Goal: Contribute content: Add original content to the website for others to see

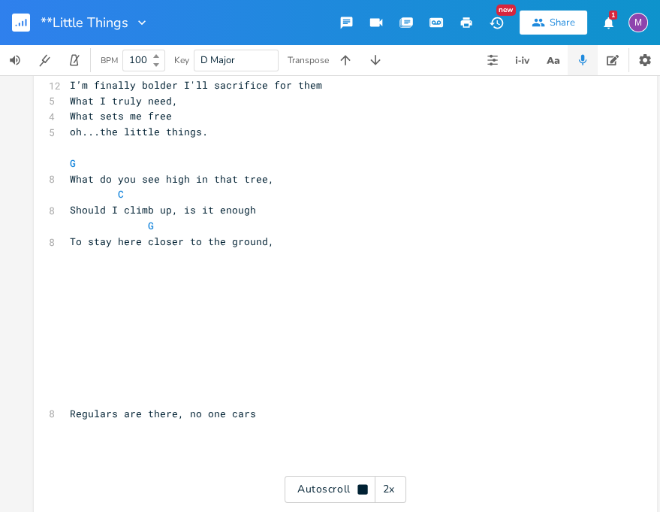
scroll to position [0, 4]
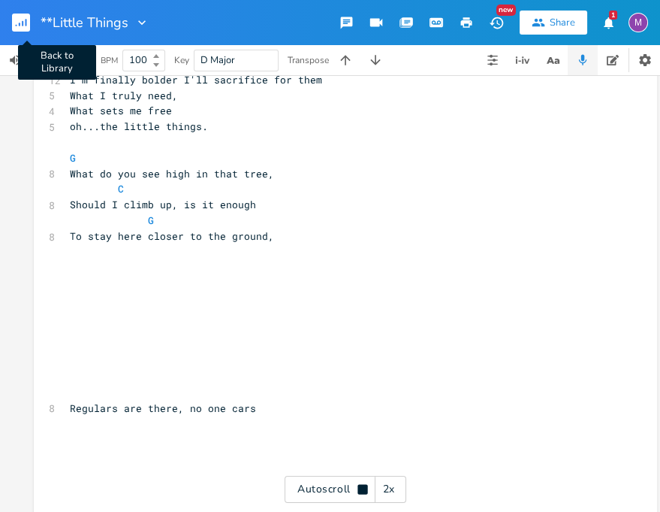
click at [20, 20] on rect "button" at bounding box center [21, 23] width 18 height 18
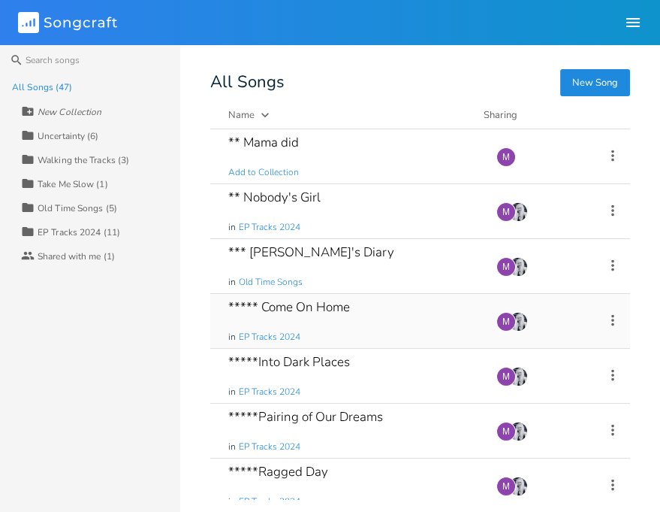
click at [331, 316] on div "***** Come On Home in EP Tracks 2024" at bounding box center [353, 321] width 250 height 54
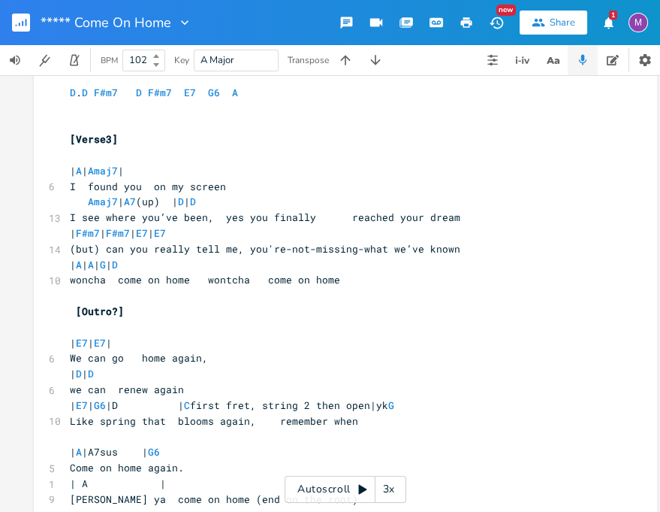
scroll to position [744, 0]
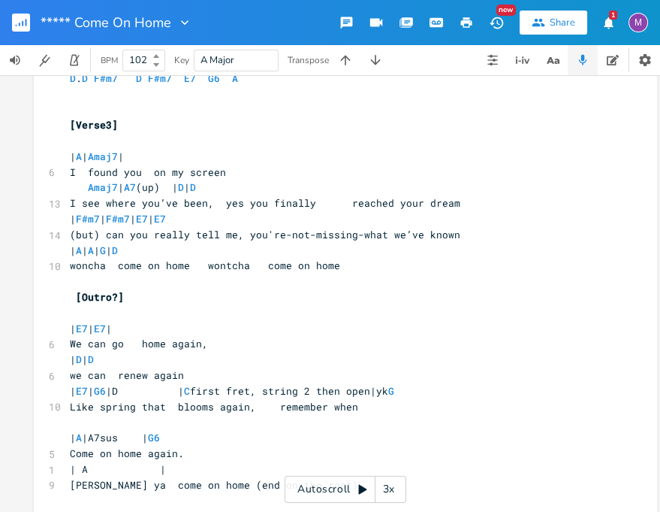
click at [26, 15] on rect "button" at bounding box center [21, 23] width 18 height 18
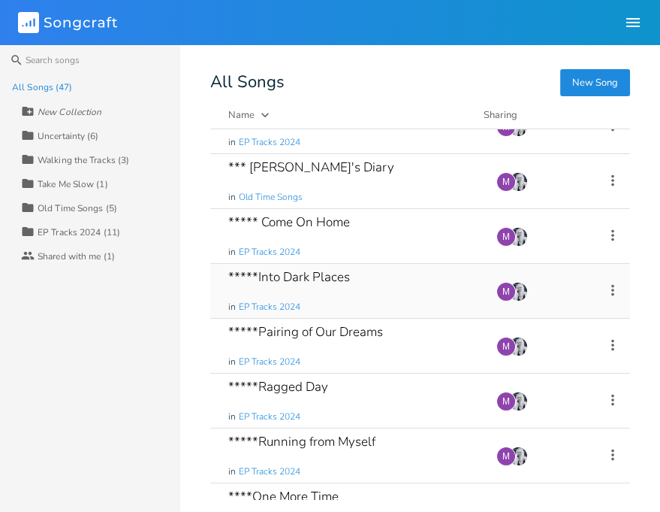
scroll to position [113, 0]
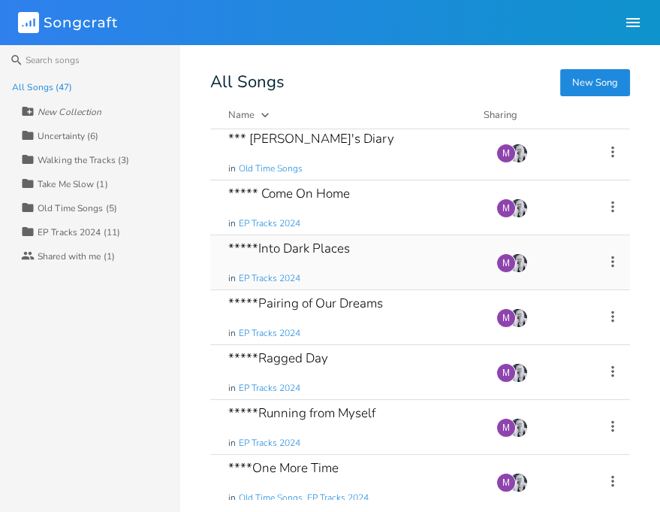
click at [328, 269] on div "*****Into Dark Places in EP Tracks 2024" at bounding box center [353, 262] width 250 height 54
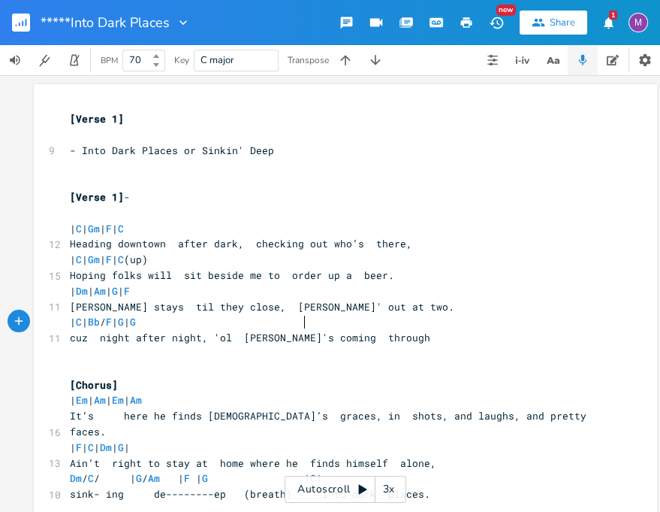
click at [214, 322] on span "| C | Bb / F | G | G" at bounding box center [142, 322] width 144 height 14
click at [208, 322] on span "| C | Bb / F | G | G" at bounding box center [139, 322] width 138 height 14
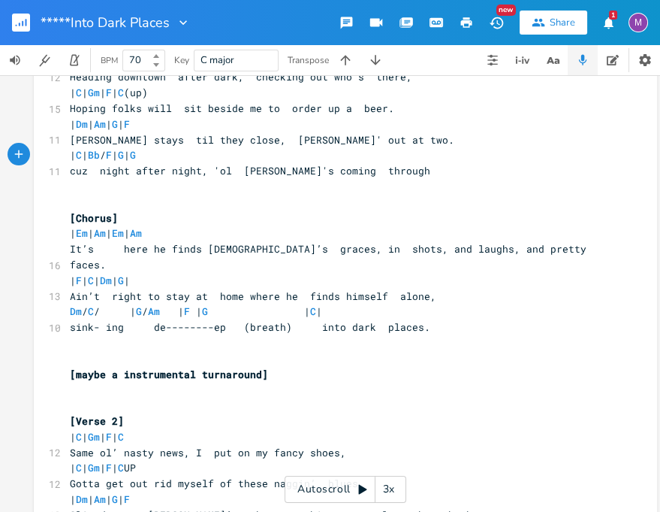
scroll to position [171, 0]
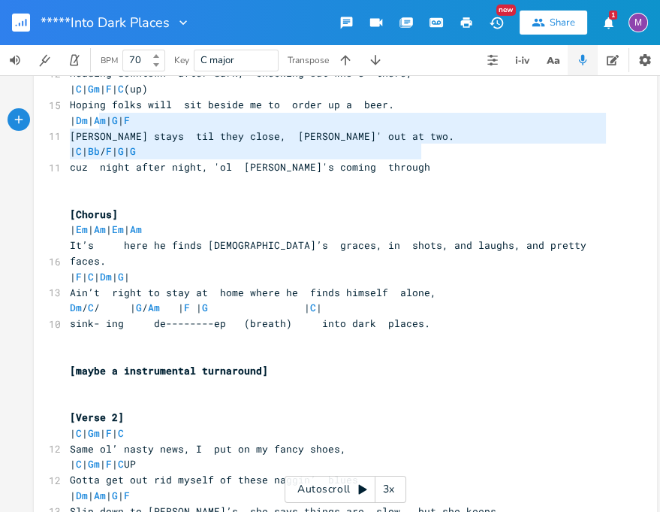
type textarea "| C | Bb / F | G | G"
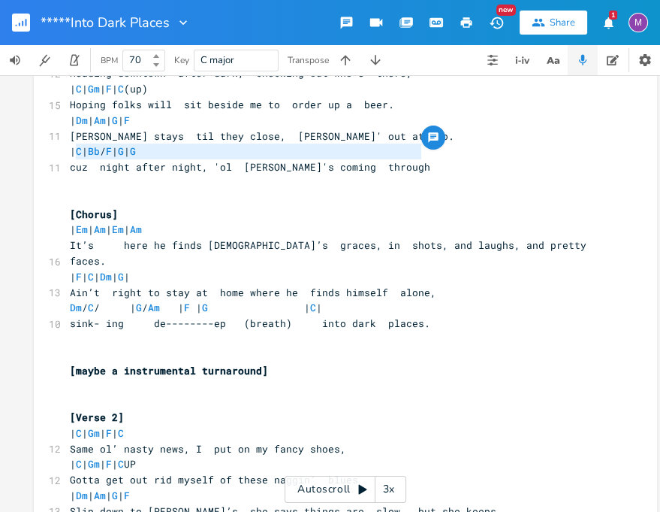
drag, startPoint x: 413, startPoint y: 153, endPoint x: 74, endPoint y: 150, distance: 338.9
click at [74, 151] on span "| C | Bb / F | G | G" at bounding box center [142, 151] width 144 height 14
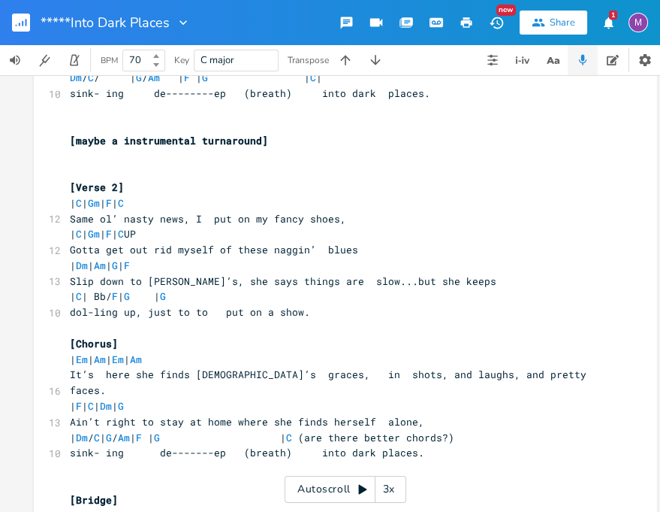
scroll to position [409, 0]
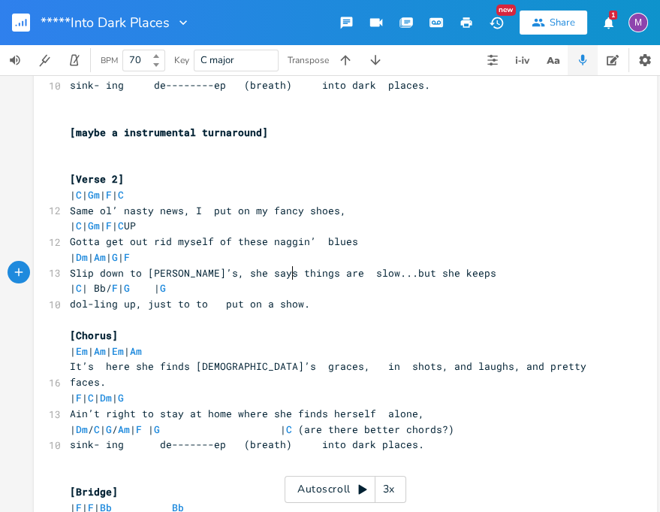
click at [214, 281] on span "| C | Bb/ F | G | G" at bounding box center [142, 288] width 144 height 14
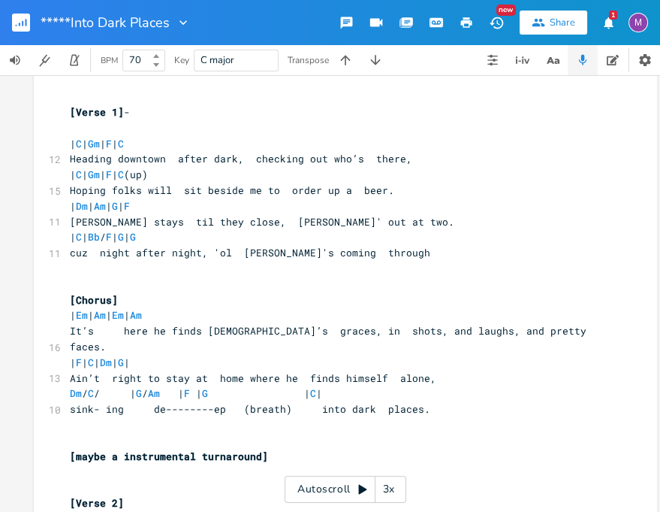
scroll to position [0, 0]
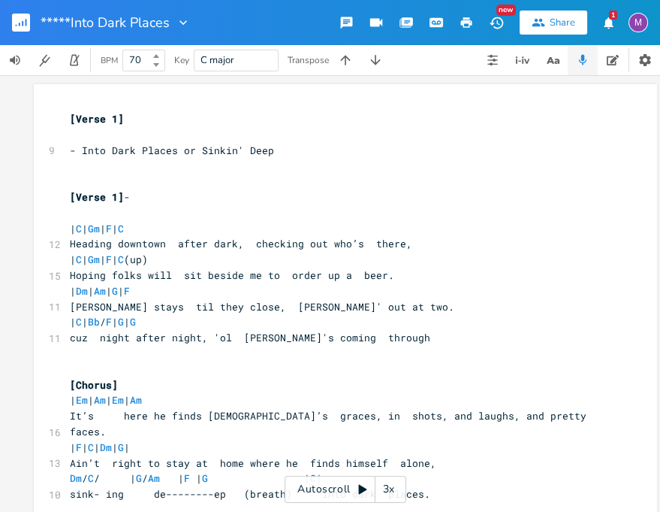
click at [278, 154] on pre "- Into Dark Places or Sinkin' Deep" at bounding box center [338, 151] width 543 height 16
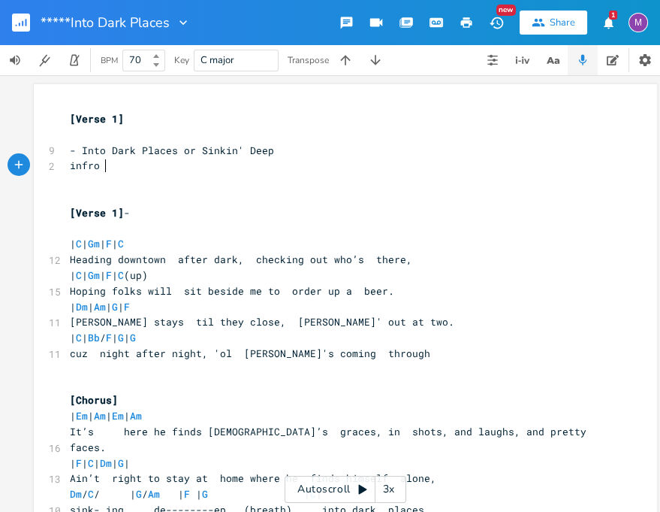
type textarea "infro"
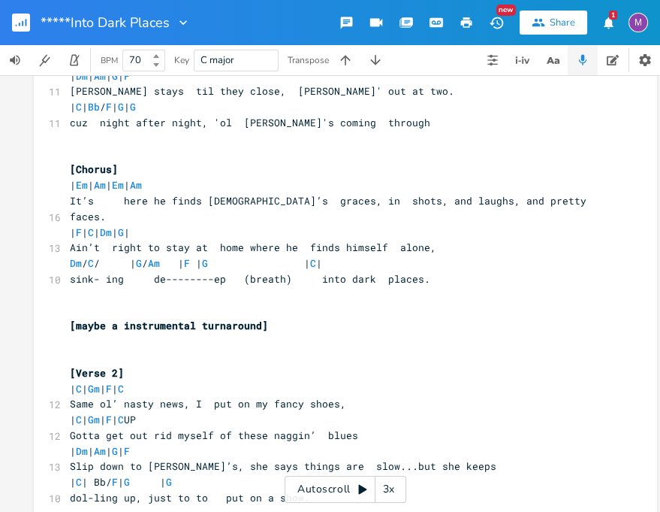
scroll to position [229, 0]
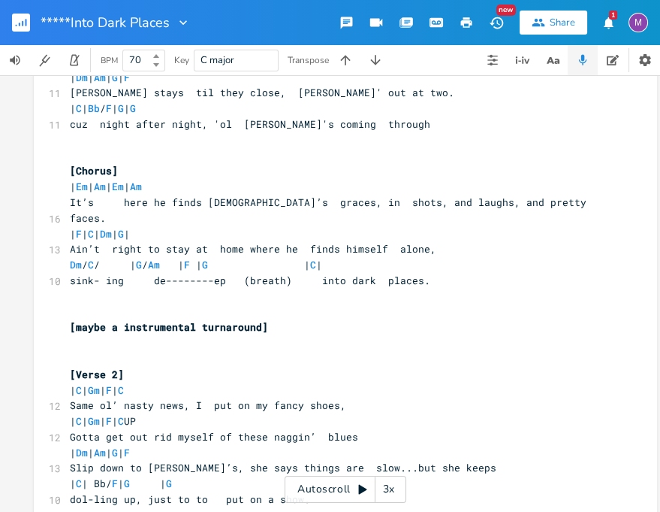
type textarea "tro is last line of chorus"
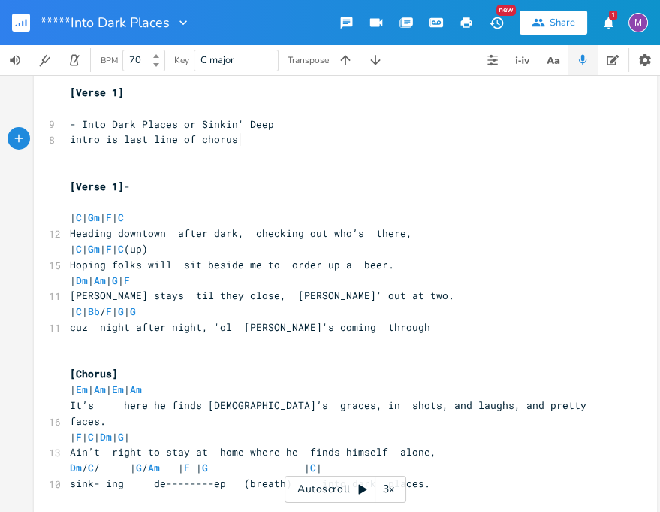
scroll to position [26, 0]
click at [79, 65] on icon "button" at bounding box center [75, 60] width 14 height 14
click at [160, 53] on b at bounding box center [155, 56] width 14 height 9
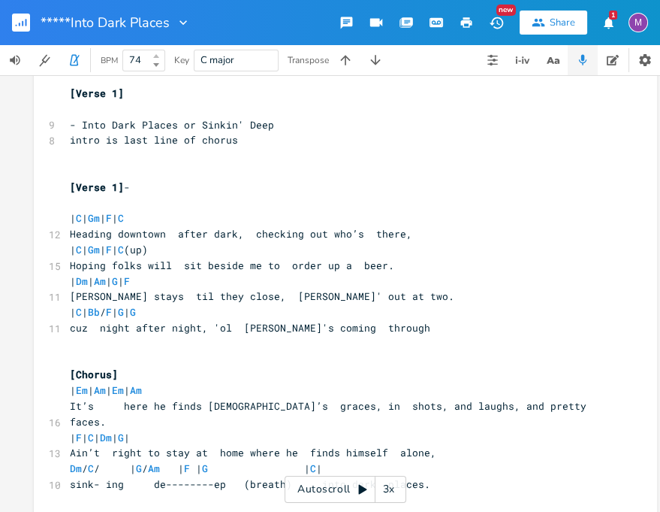
click at [160, 53] on b at bounding box center [155, 56] width 14 height 9
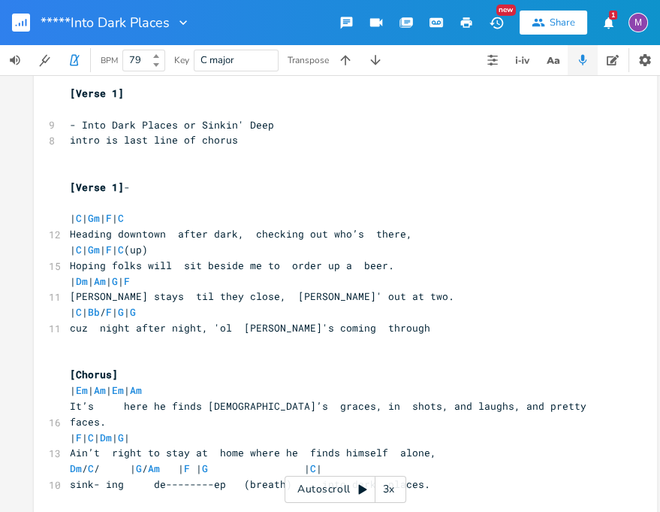
click at [160, 53] on b at bounding box center [155, 56] width 14 height 9
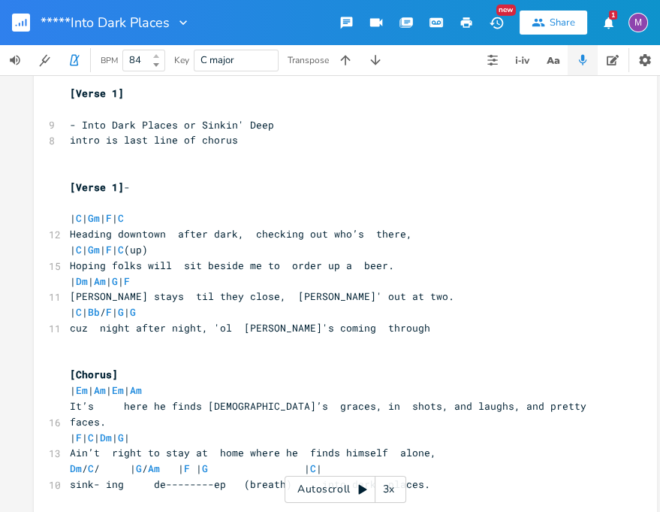
click at [160, 53] on b at bounding box center [155, 56] width 14 height 9
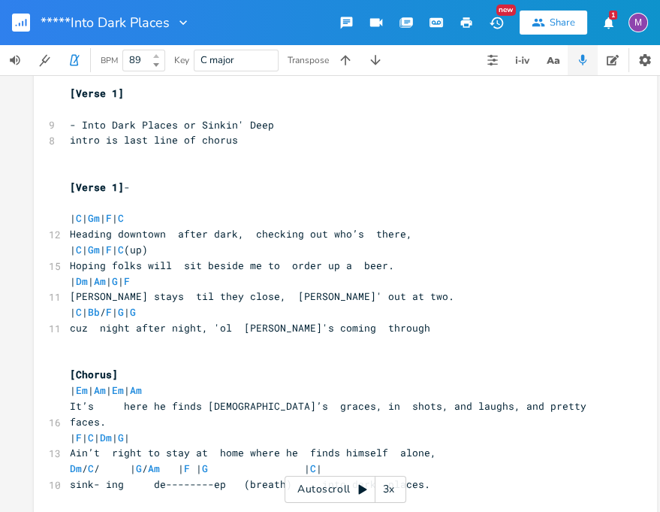
click at [160, 53] on b at bounding box center [155, 56] width 14 height 9
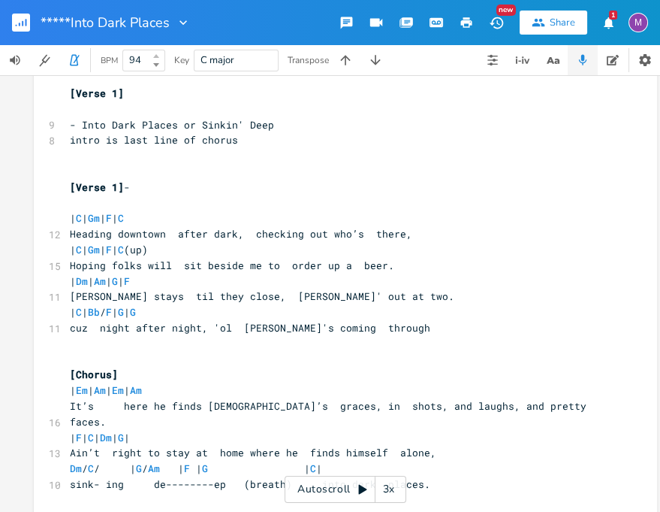
click at [160, 53] on b at bounding box center [155, 56] width 14 height 9
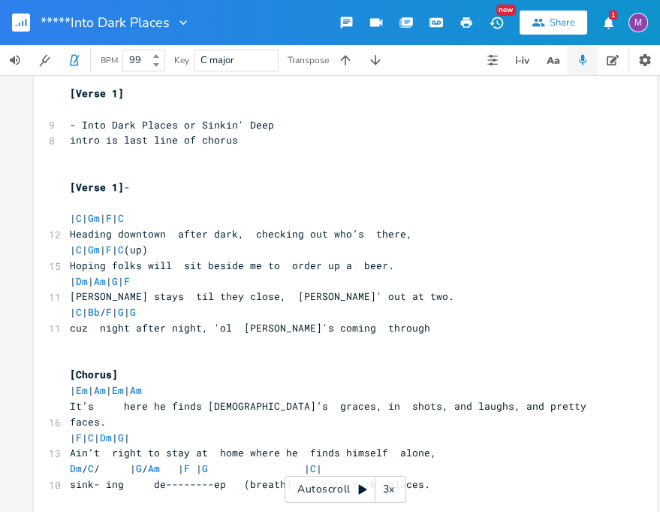
click at [160, 53] on b at bounding box center [155, 56] width 14 height 9
click at [156, 68] on b at bounding box center [155, 64] width 14 height 9
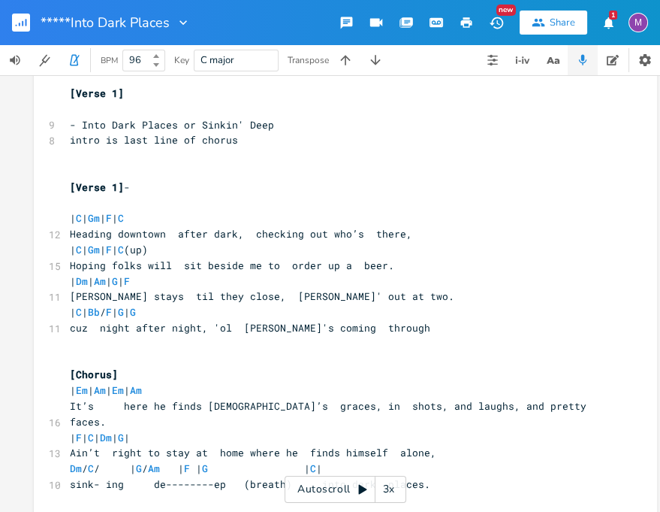
click at [156, 68] on b at bounding box center [155, 64] width 14 height 9
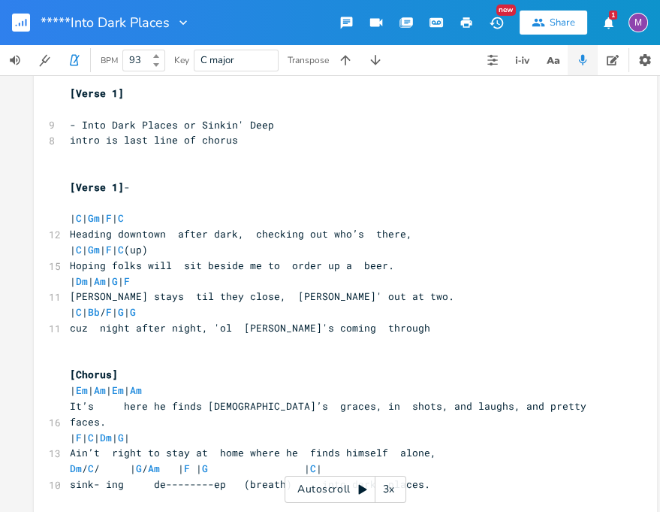
click at [160, 55] on b at bounding box center [155, 56] width 14 height 9
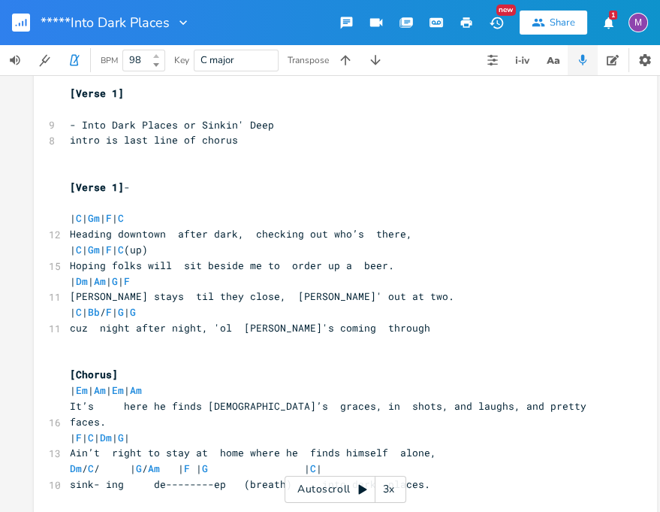
click at [160, 55] on b at bounding box center [155, 56] width 14 height 9
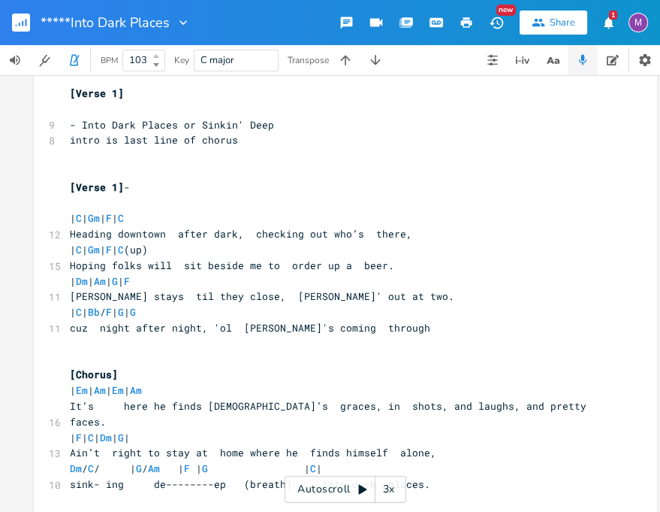
click at [160, 55] on b at bounding box center [155, 56] width 14 height 9
click at [158, 67] on b at bounding box center [155, 64] width 14 height 9
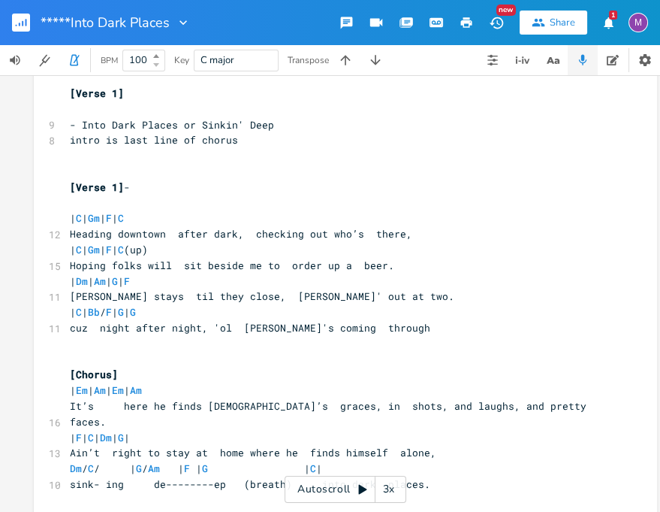
click at [158, 67] on b at bounding box center [155, 64] width 14 height 9
click at [156, 59] on b at bounding box center [155, 56] width 14 height 9
click at [152, 54] on b at bounding box center [155, 56] width 14 height 9
click at [163, 56] on div "101" at bounding box center [143, 61] width 43 height 22
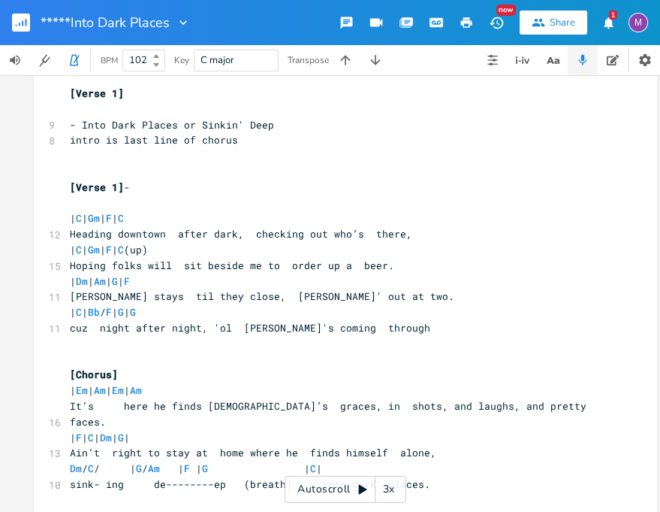
click at [161, 55] on b at bounding box center [155, 56] width 14 height 9
click at [156, 53] on b at bounding box center [155, 56] width 14 height 9
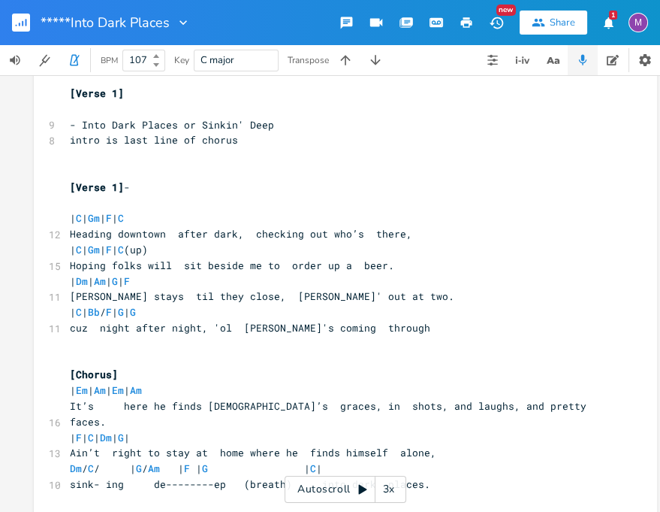
click at [156, 53] on b at bounding box center [155, 56] width 14 height 9
click at [159, 54] on icon at bounding box center [156, 56] width 6 height 4
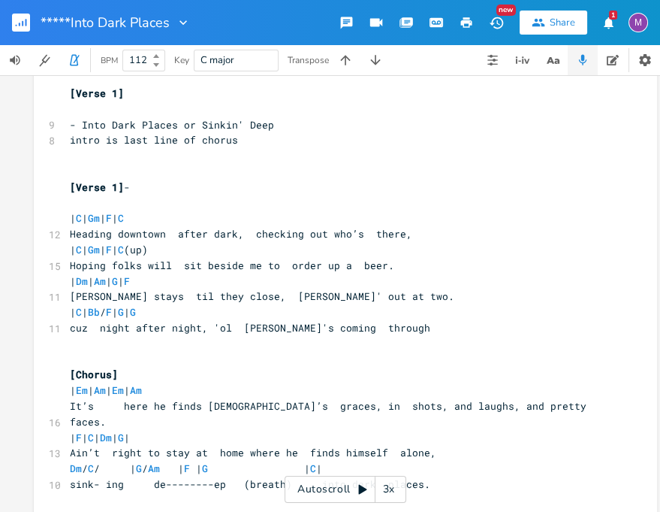
click at [159, 54] on icon at bounding box center [156, 56] width 6 height 4
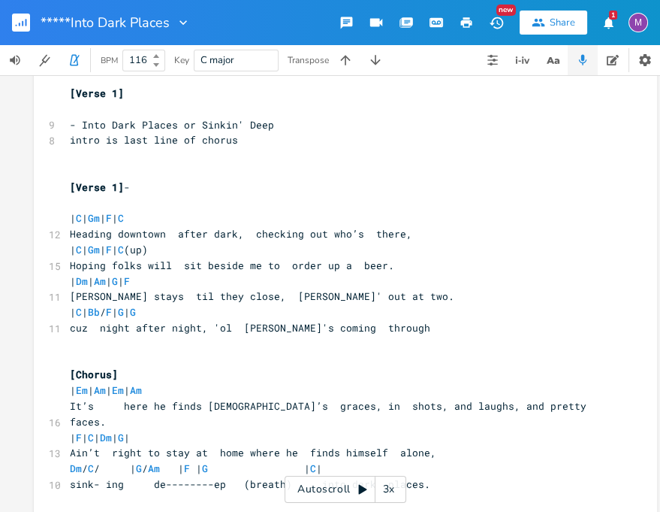
click at [159, 54] on icon at bounding box center [156, 56] width 6 height 4
click at [155, 53] on b at bounding box center [155, 56] width 14 height 9
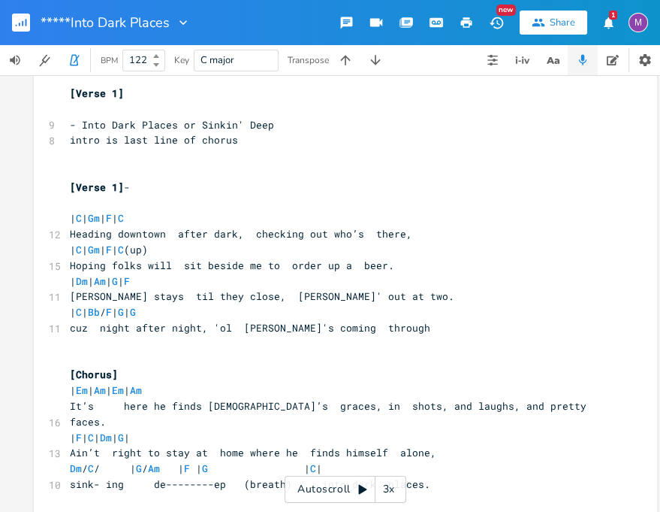
click at [155, 53] on b at bounding box center [155, 56] width 14 height 9
click at [161, 54] on b at bounding box center [155, 56] width 14 height 9
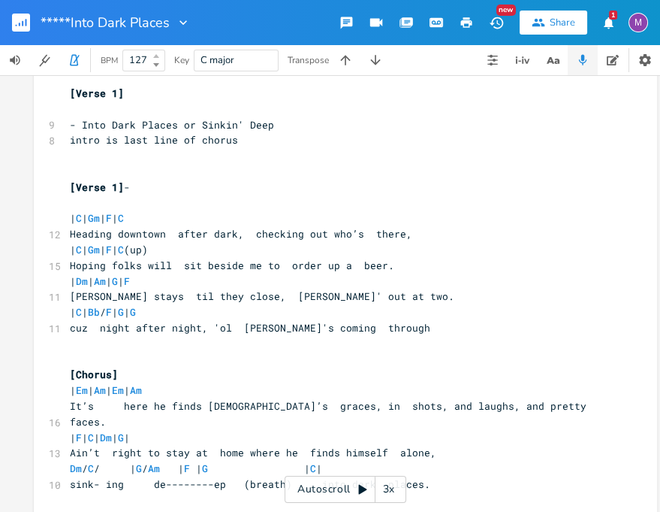
click at [161, 54] on b at bounding box center [155, 56] width 14 height 9
type input "130"
click at [161, 54] on b at bounding box center [155, 56] width 14 height 9
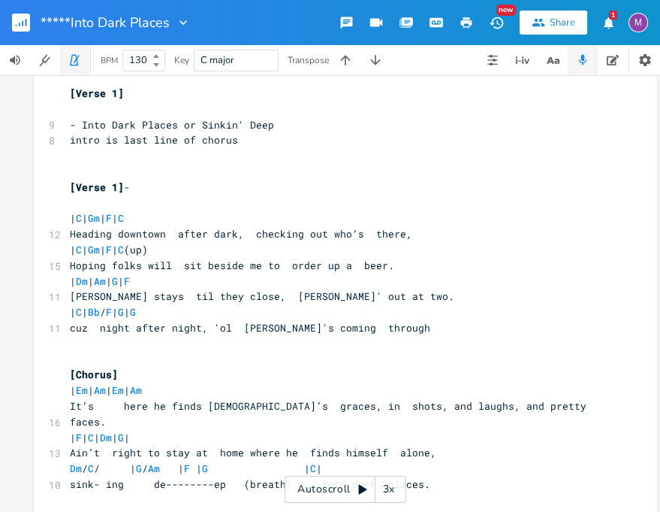
click at [76, 67] on button "button" at bounding box center [75, 60] width 30 height 30
click at [361, 495] on div "Autoscroll 3x" at bounding box center [346, 489] width 122 height 27
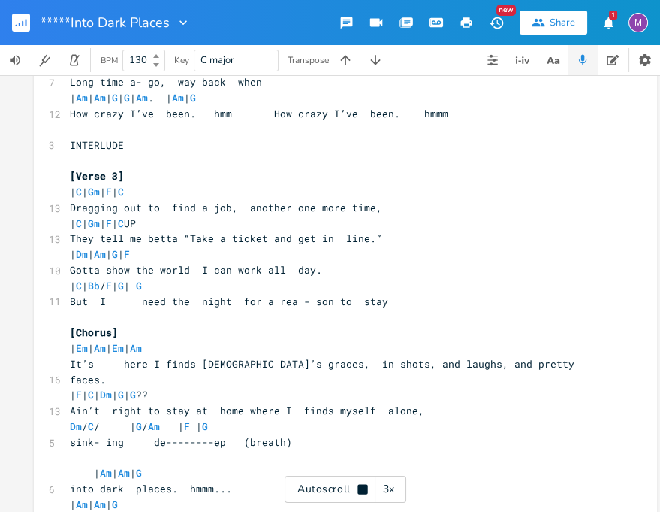
click at [394, 478] on div "3x" at bounding box center [389, 489] width 27 height 27
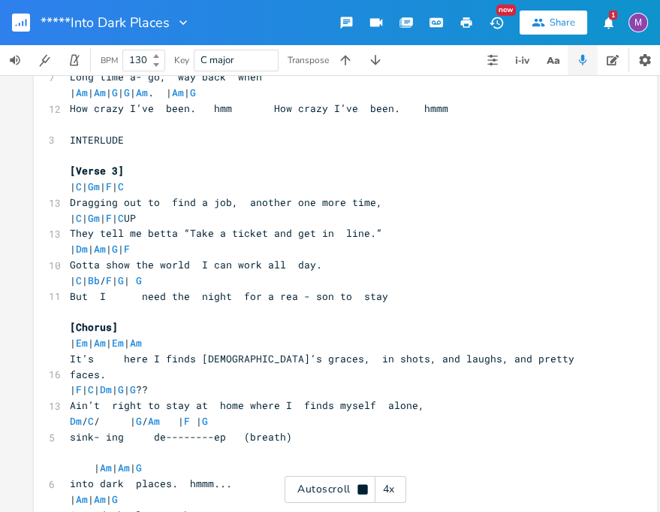
click at [393, 478] on div "4x" at bounding box center [389, 489] width 27 height 27
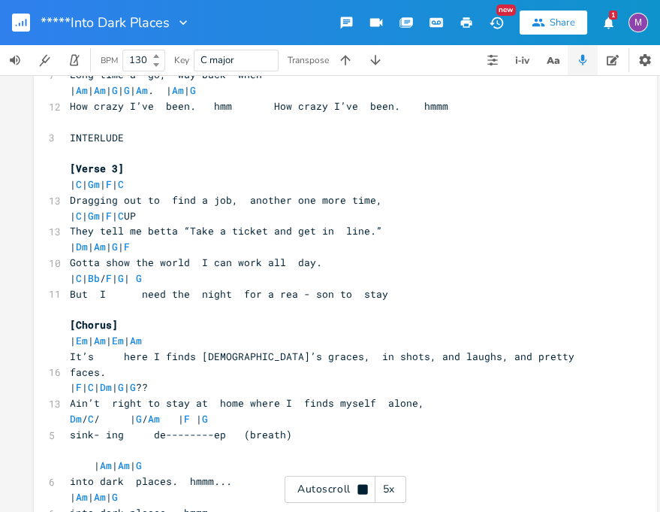
click at [393, 478] on div "5x" at bounding box center [389, 489] width 27 height 27
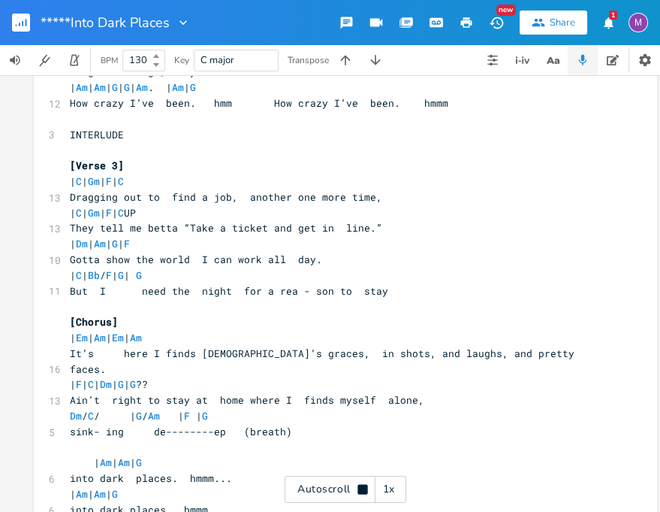
click at [393, 478] on div "1x" at bounding box center [389, 489] width 27 height 27
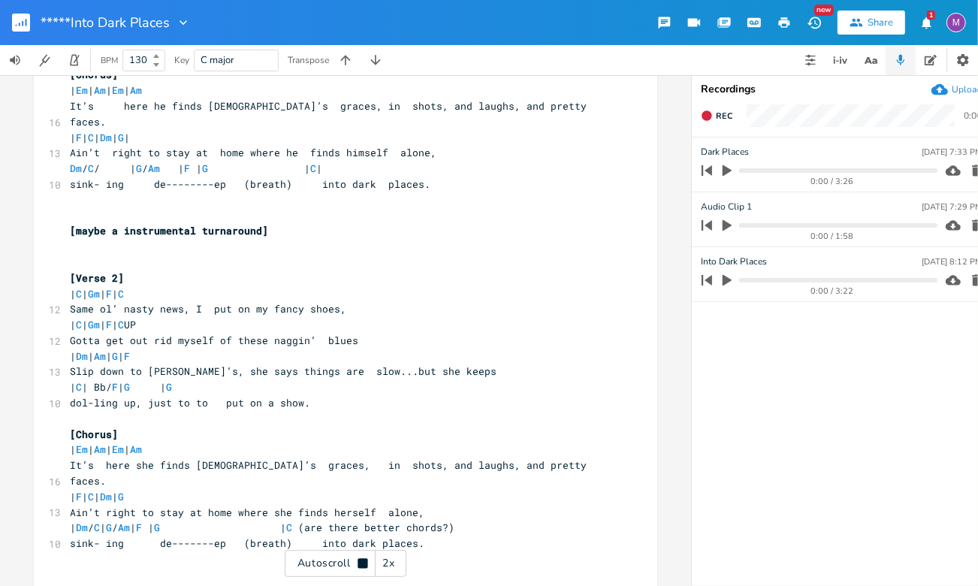
scroll to position [0, 0]
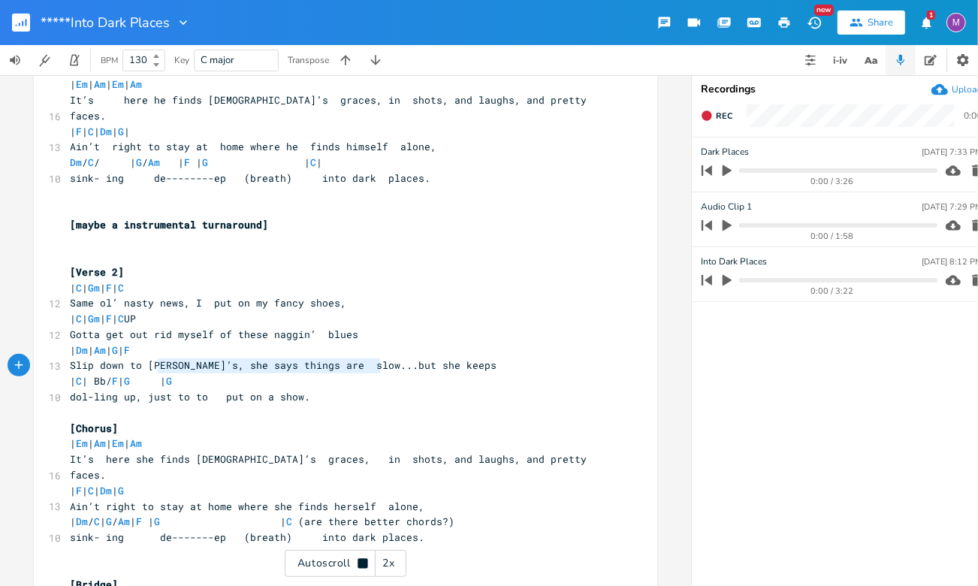
type textarea "| C | Bb/ F | G | G"
drag, startPoint x: 379, startPoint y: 374, endPoint x: 147, endPoint y: 371, distance: 232.2
click at [147, 373] on span "| C | Bb/ F | G | G" at bounding box center [145, 380] width 150 height 14
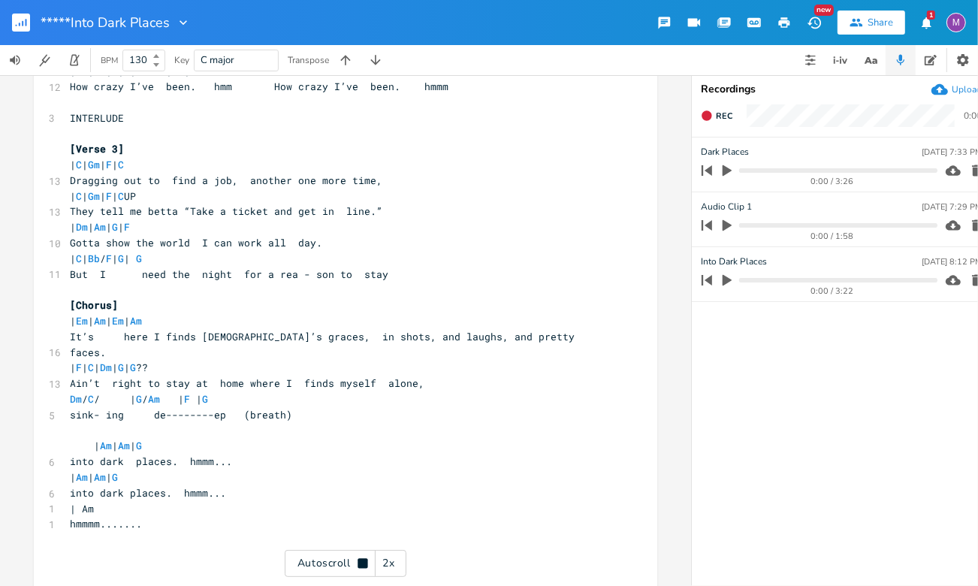
scroll to position [954, 0]
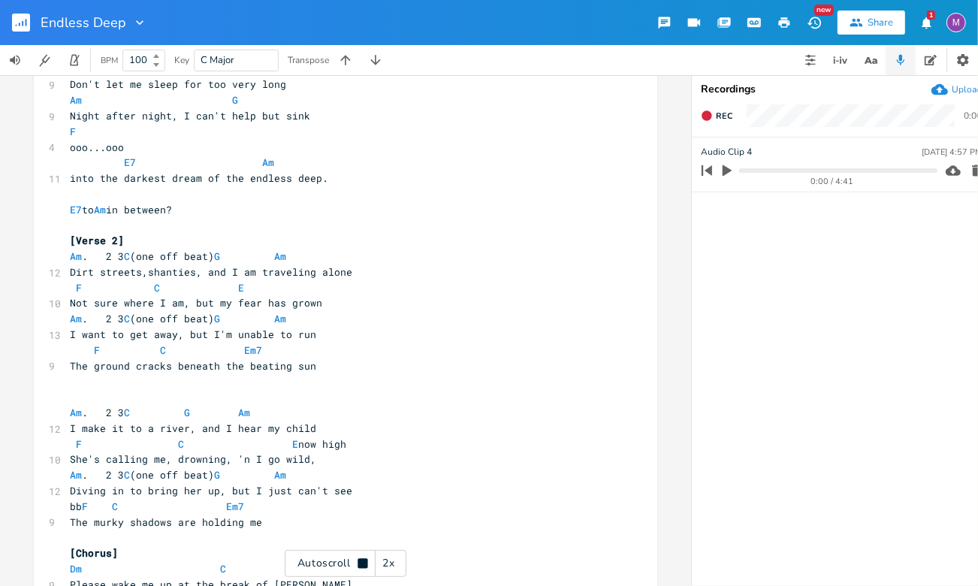
scroll to position [473, 0]
